Goal: Task Accomplishment & Management: Use online tool/utility

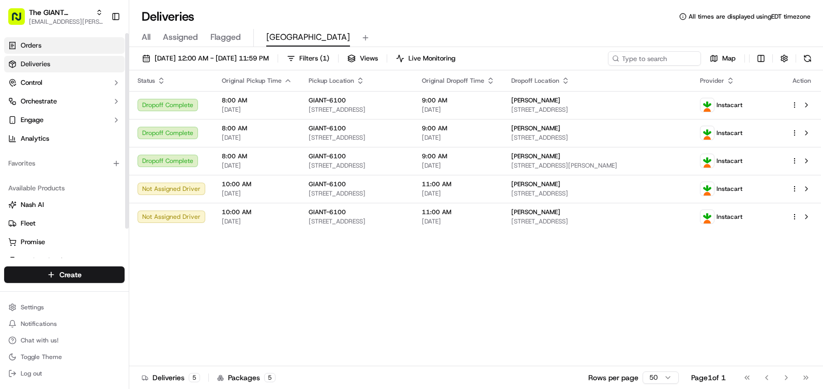
drag, startPoint x: 0, startPoint y: 0, endPoint x: 70, endPoint y: 43, distance: 82.6
click at [70, 44] on link "Orders" at bounding box center [64, 45] width 120 height 17
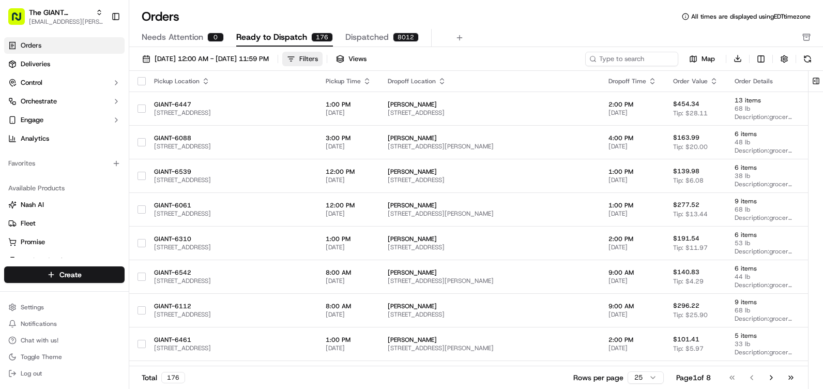
click at [322, 56] on button "Filters" at bounding box center [302, 59] width 40 height 14
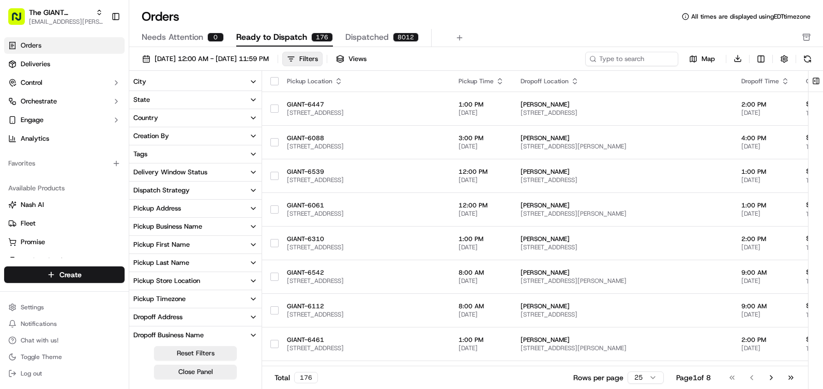
click at [168, 82] on button "City" at bounding box center [195, 82] width 132 height 18
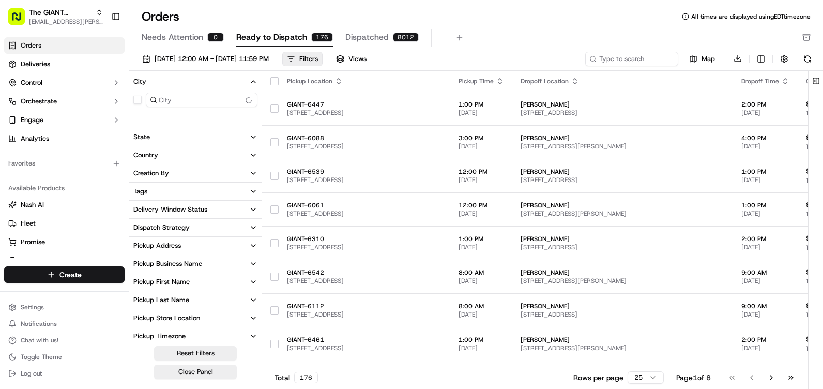
click at [172, 103] on input at bounding box center [202, 100] width 112 height 14
type input "newoort"
click at [251, 78] on icon "button" at bounding box center [253, 82] width 8 height 8
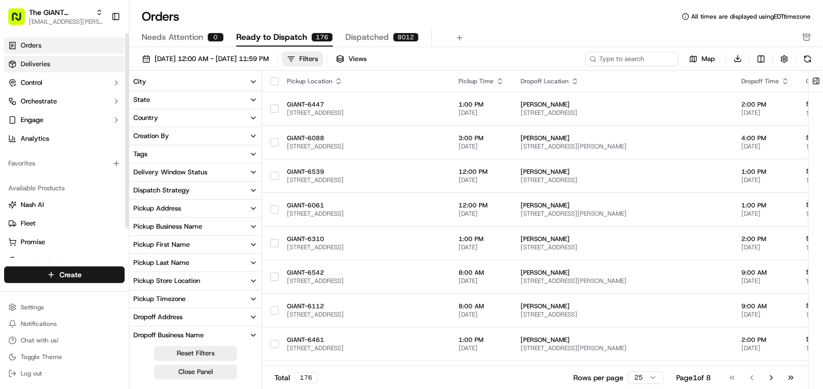
click at [44, 65] on span "Deliveries" at bounding box center [35, 63] width 29 height 9
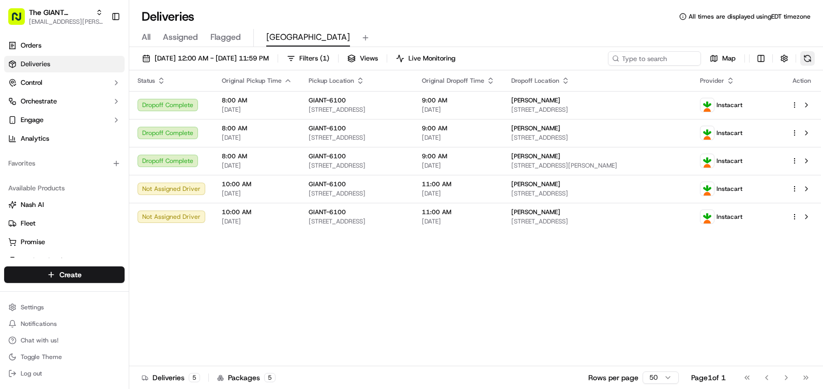
click at [812, 63] on button at bounding box center [807, 58] width 14 height 14
click at [805, 61] on button at bounding box center [807, 58] width 14 height 14
click at [37, 48] on span "Orders" at bounding box center [31, 45] width 21 height 9
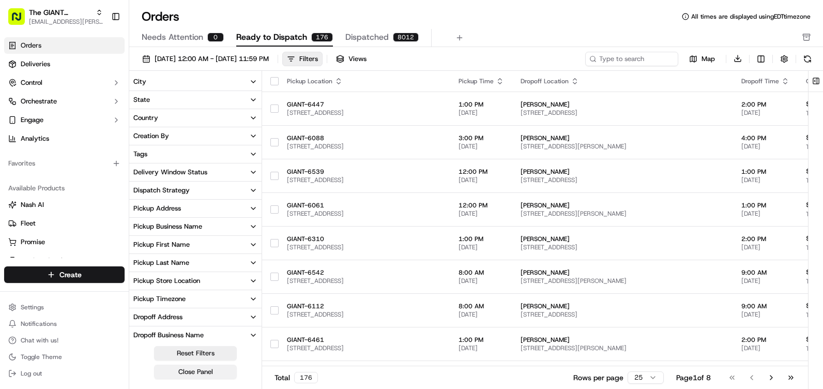
drag, startPoint x: 190, startPoint y: 374, endPoint x: 160, endPoint y: 369, distance: 29.8
click at [160, 369] on button "Close Panel" at bounding box center [195, 371] width 83 height 14
